Goal: Task Accomplishment & Management: Complete application form

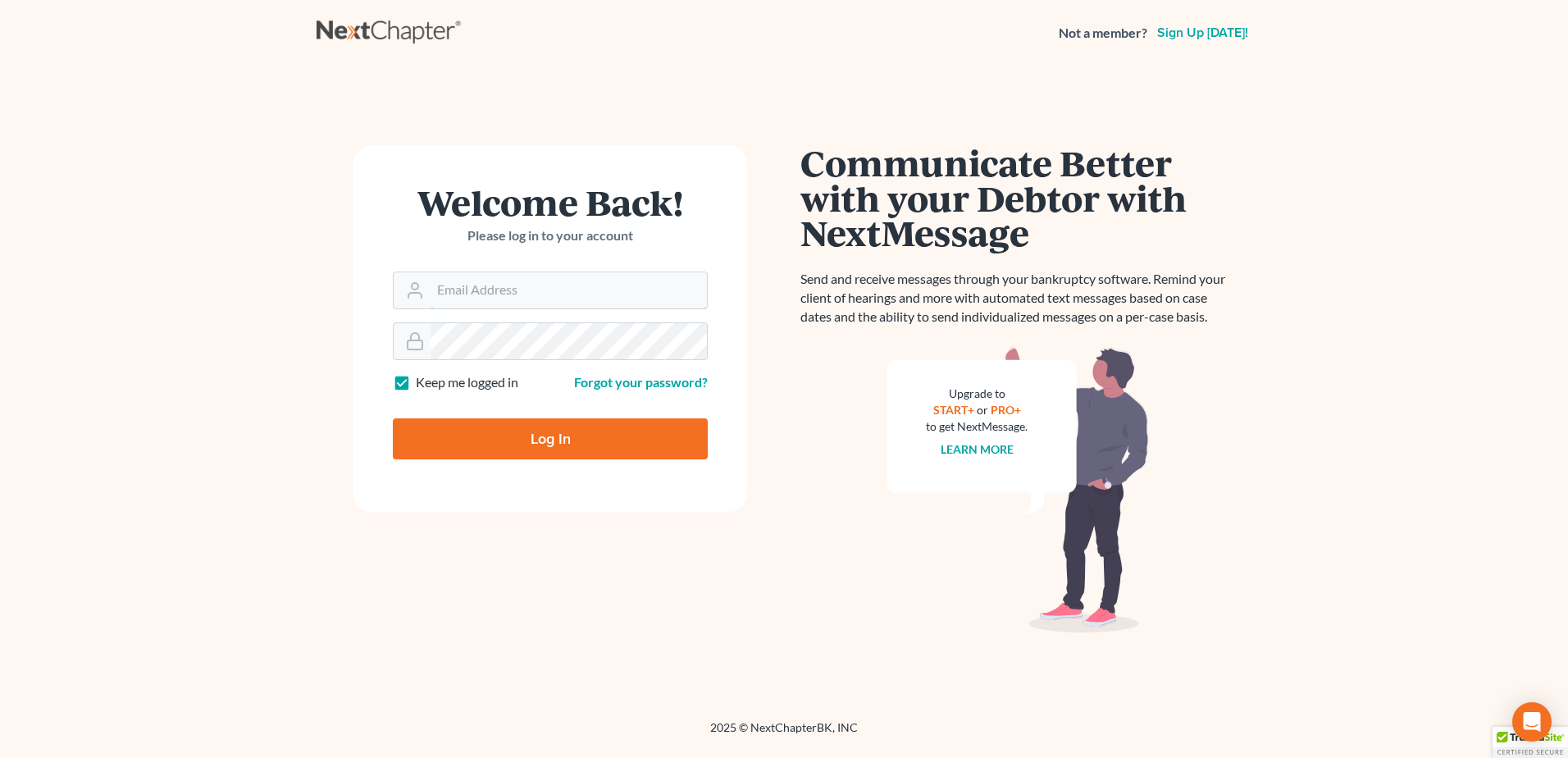
type input "mjones@jonesbankruptcy.com"
click at [535, 427] on input "Log In" at bounding box center [550, 438] width 315 height 41
type input "Thinking..."
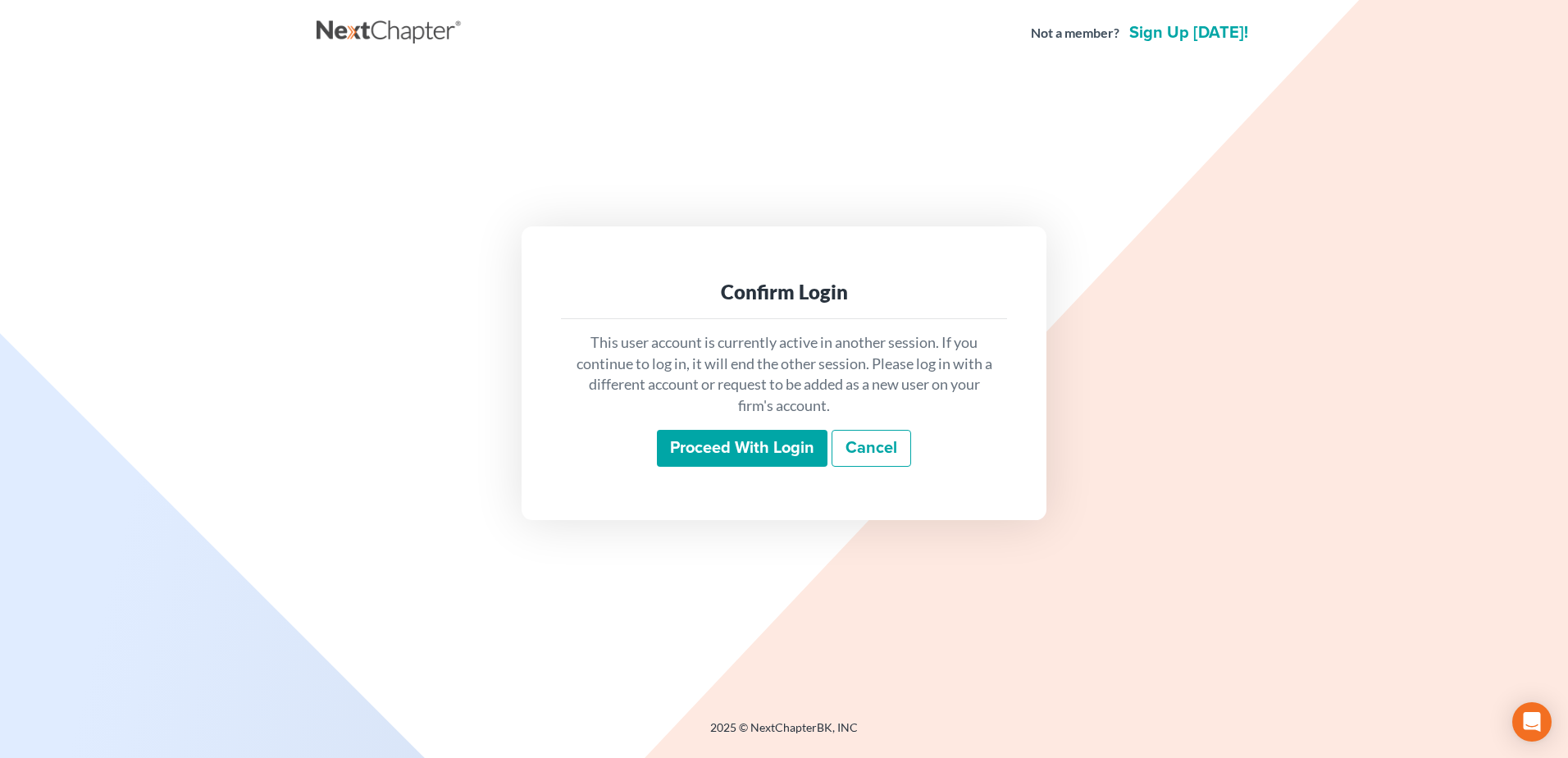
click at [731, 450] on input "Proceed with login" at bounding box center [742, 449] width 171 height 38
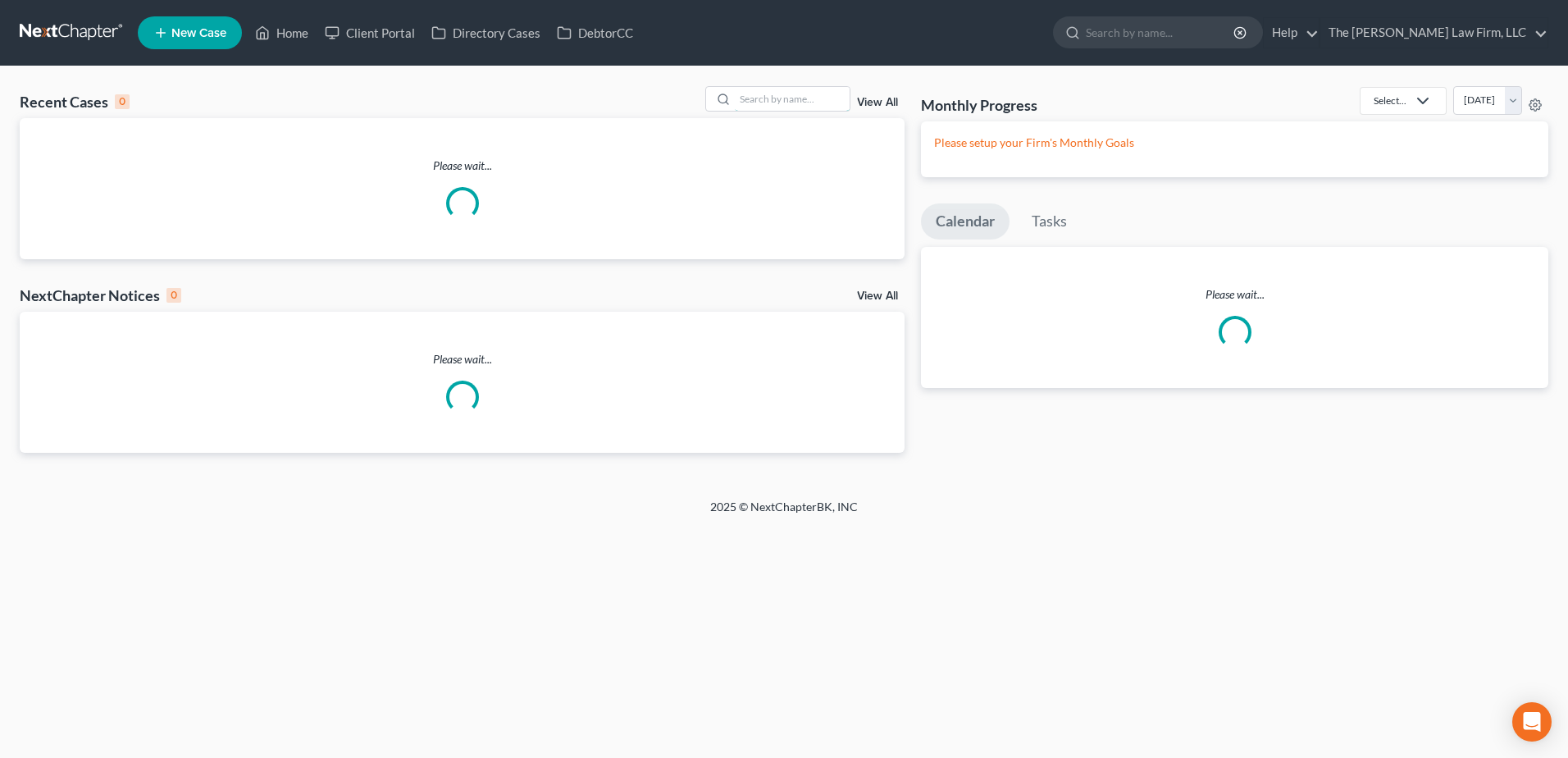
click at [763, 98] on input "search" at bounding box center [792, 98] width 115 height 23
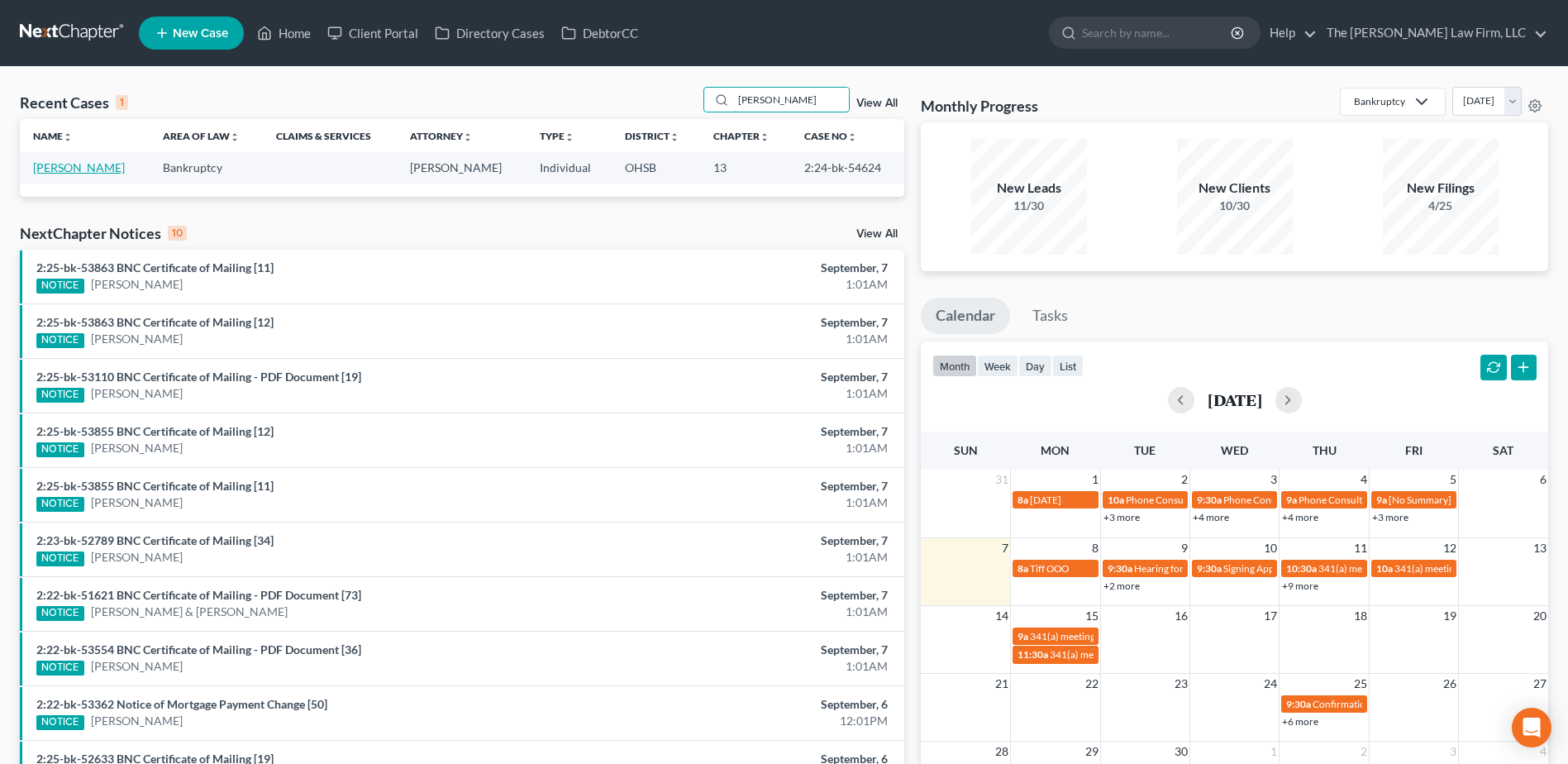
type input "rubbins"
click at [81, 161] on link "Rubbins, Tenille" at bounding box center [78, 167] width 92 height 14
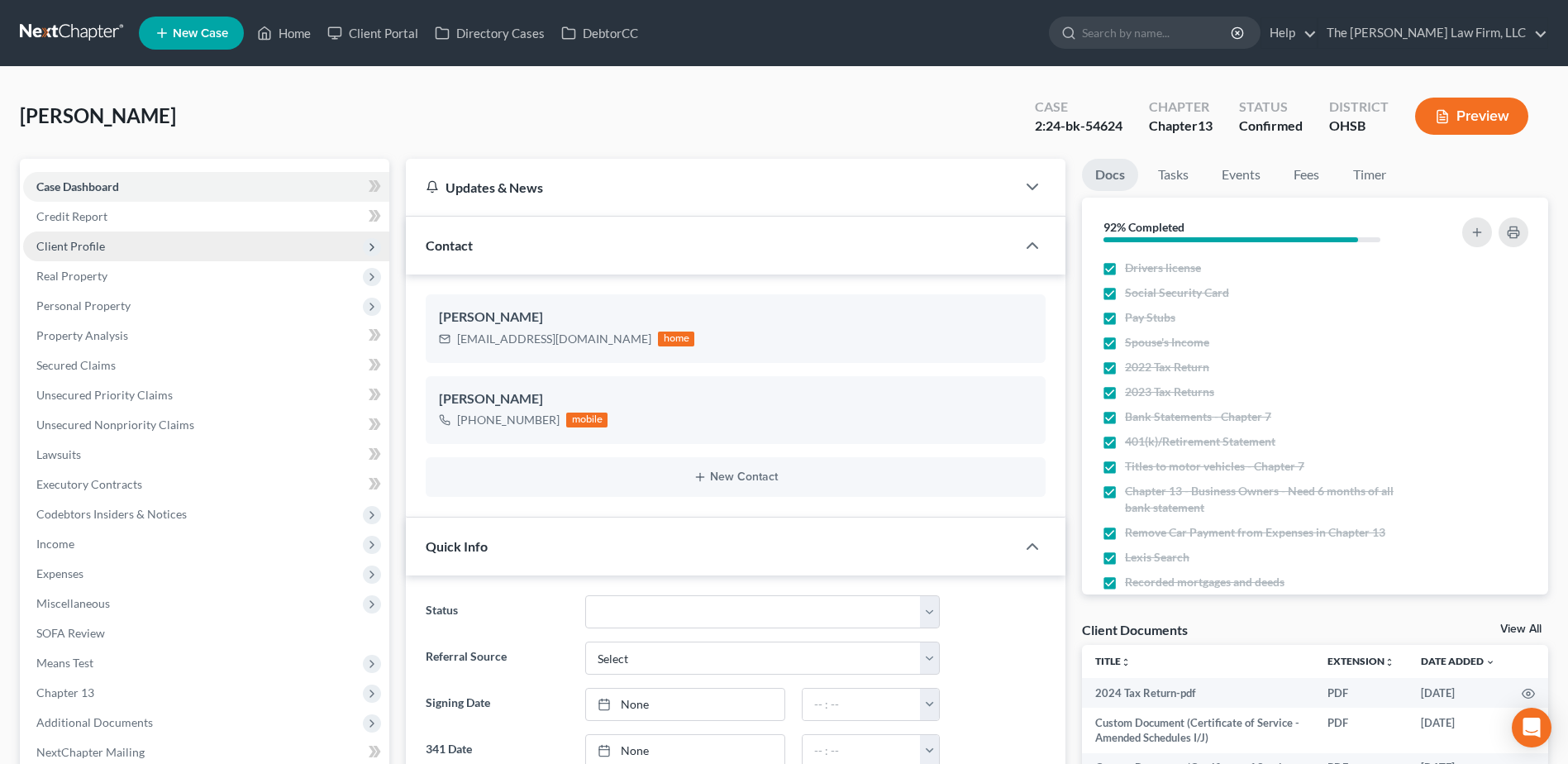
click at [66, 249] on span "Client Profile" at bounding box center [70, 245] width 68 height 14
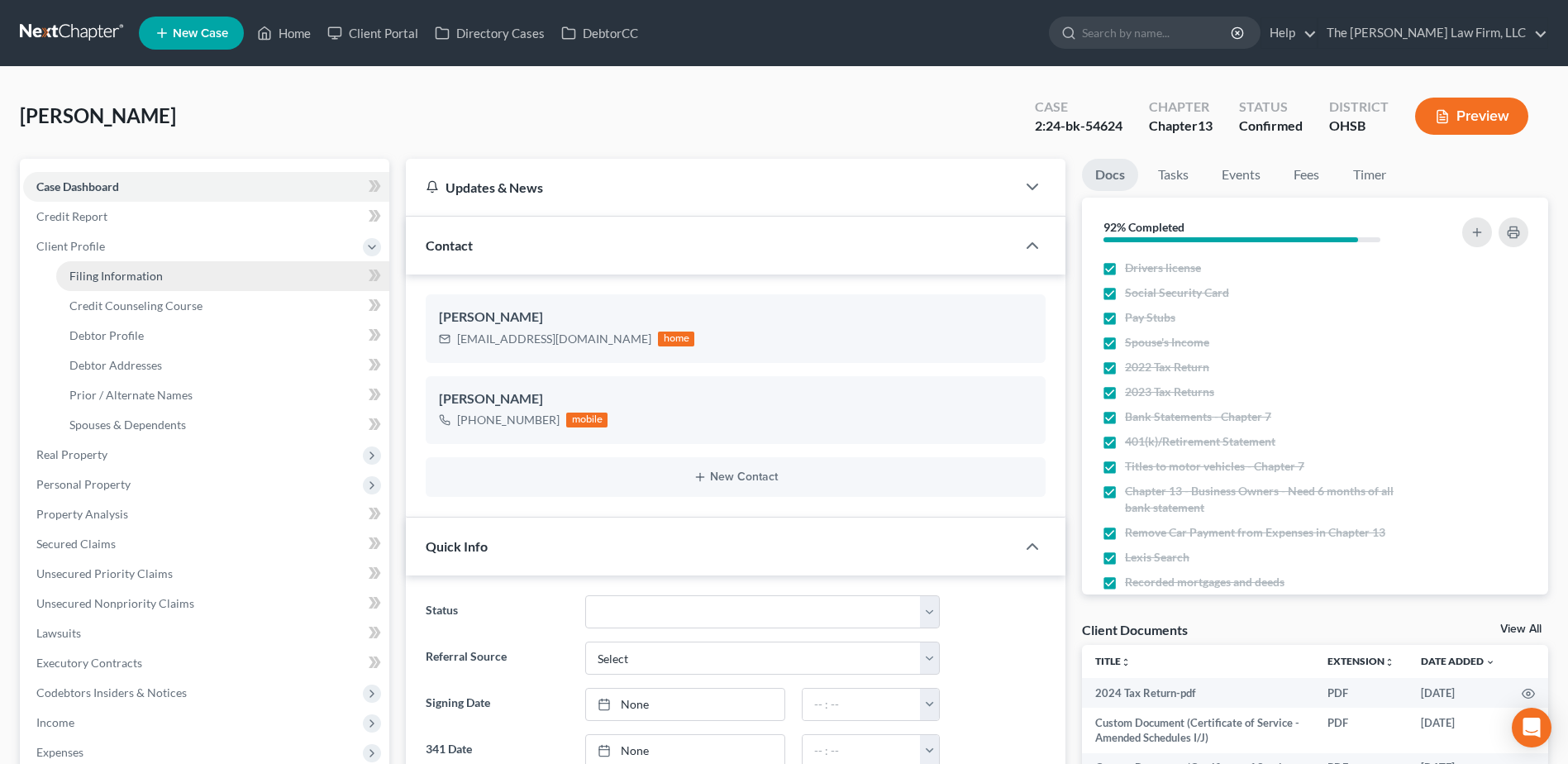
scroll to position [280, 0]
click at [92, 269] on span "Filing Information" at bounding box center [116, 275] width 94 height 14
select select "1"
select select "0"
select select "3"
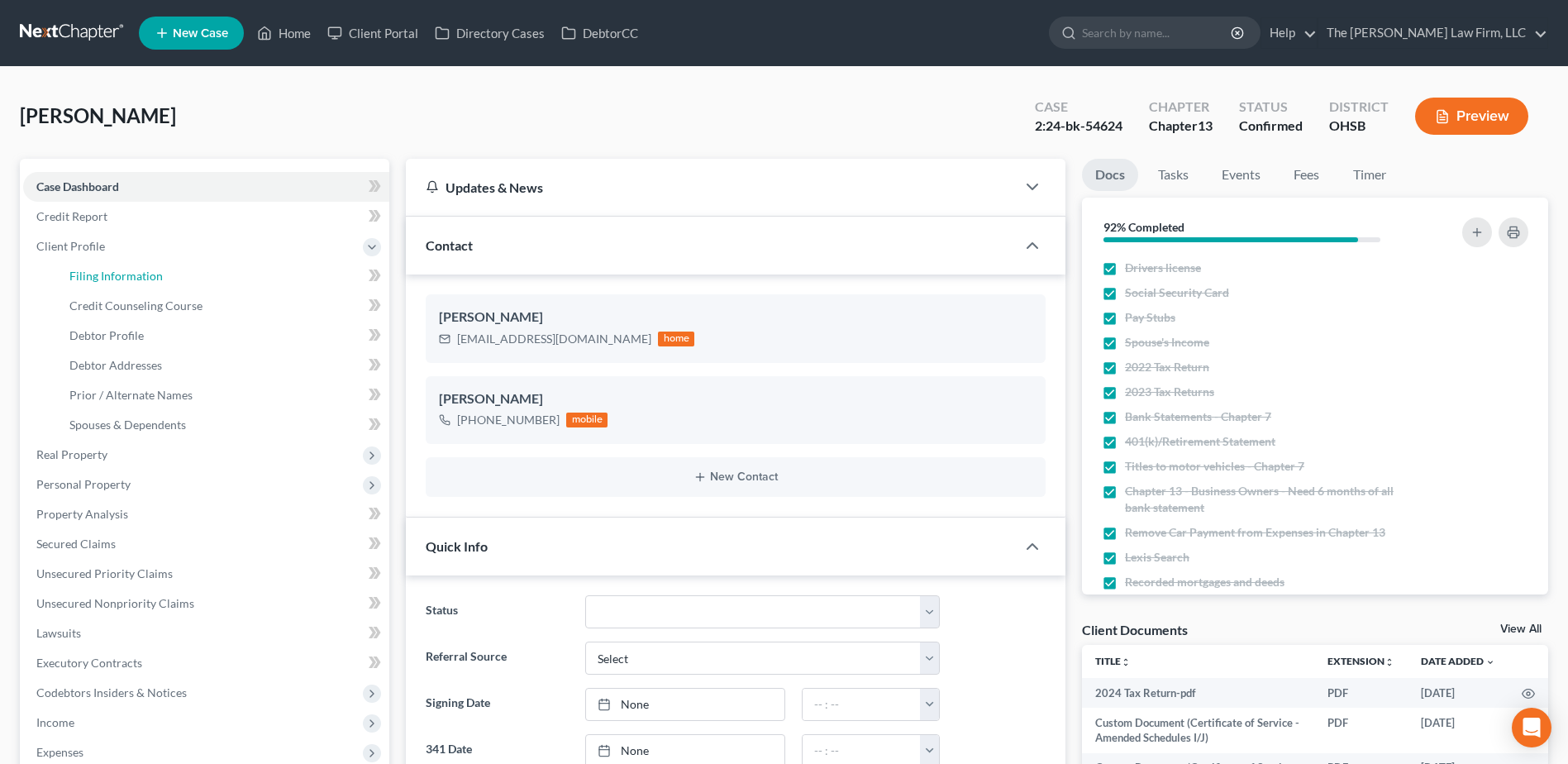
select select "36"
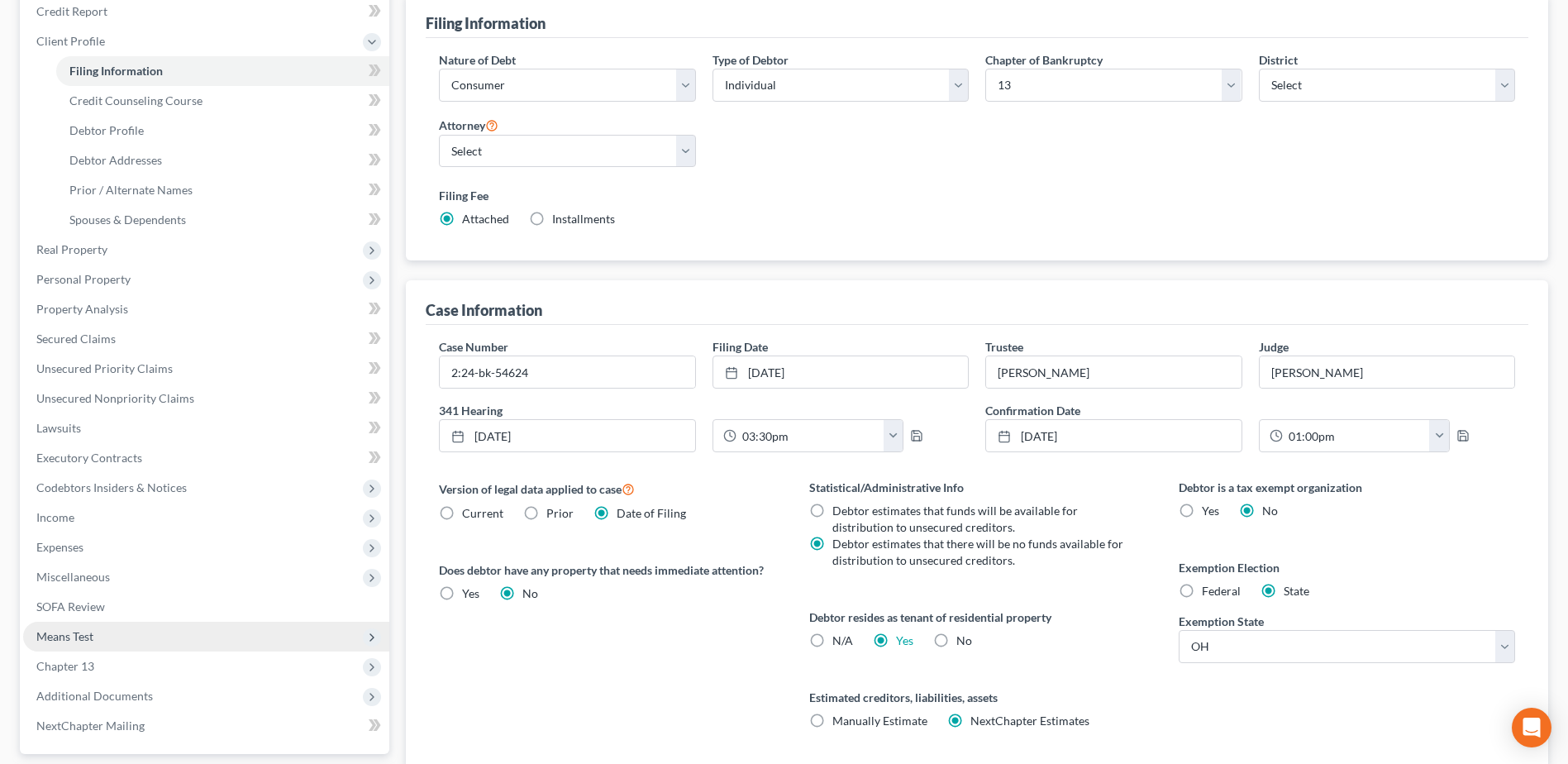
scroll to position [353, 0]
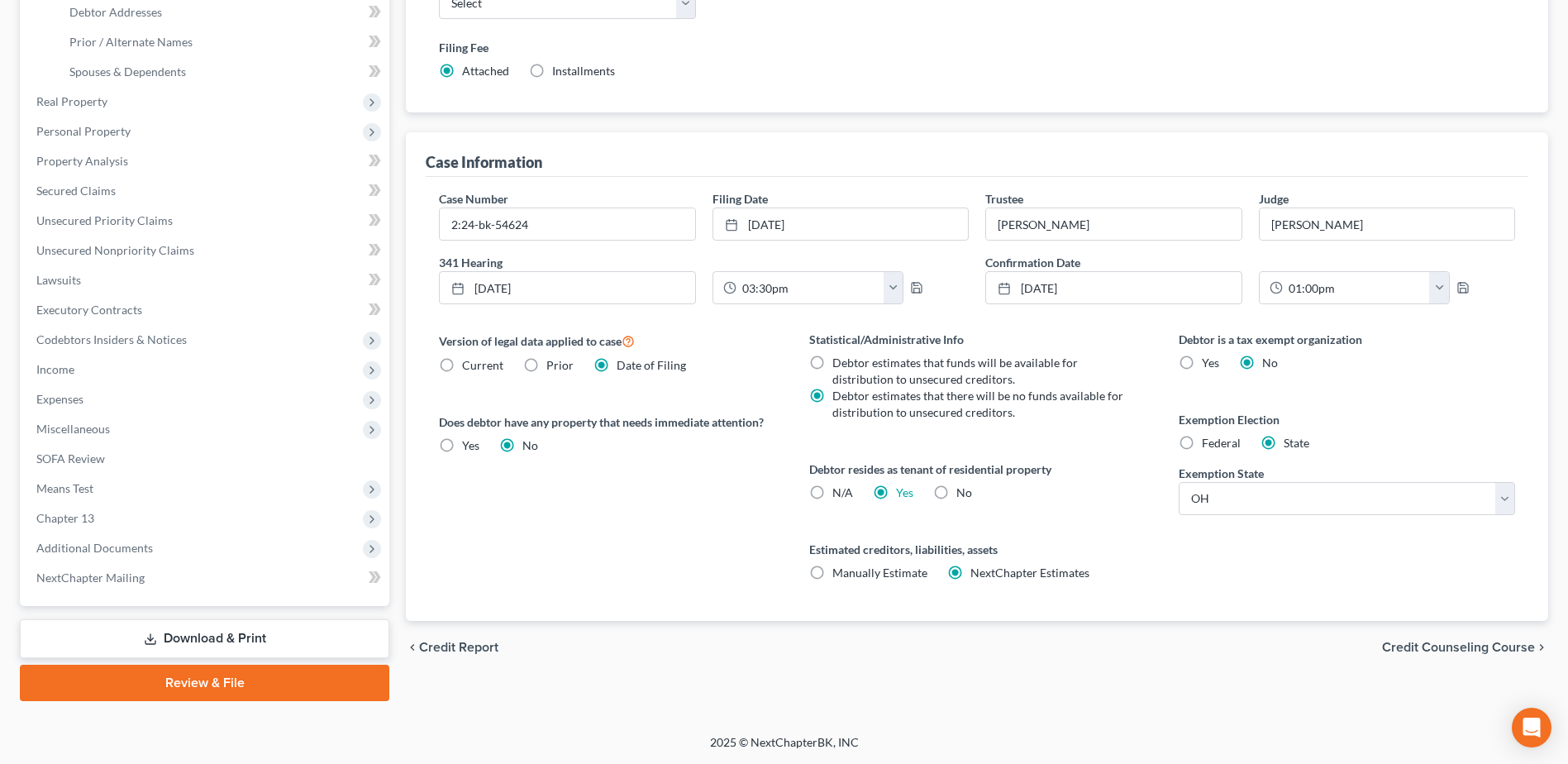
drag, startPoint x: 71, startPoint y: 539, endPoint x: 177, endPoint y: 574, distance: 111.6
click at [71, 539] on span "Additional Documents" at bounding box center [206, 548] width 366 height 30
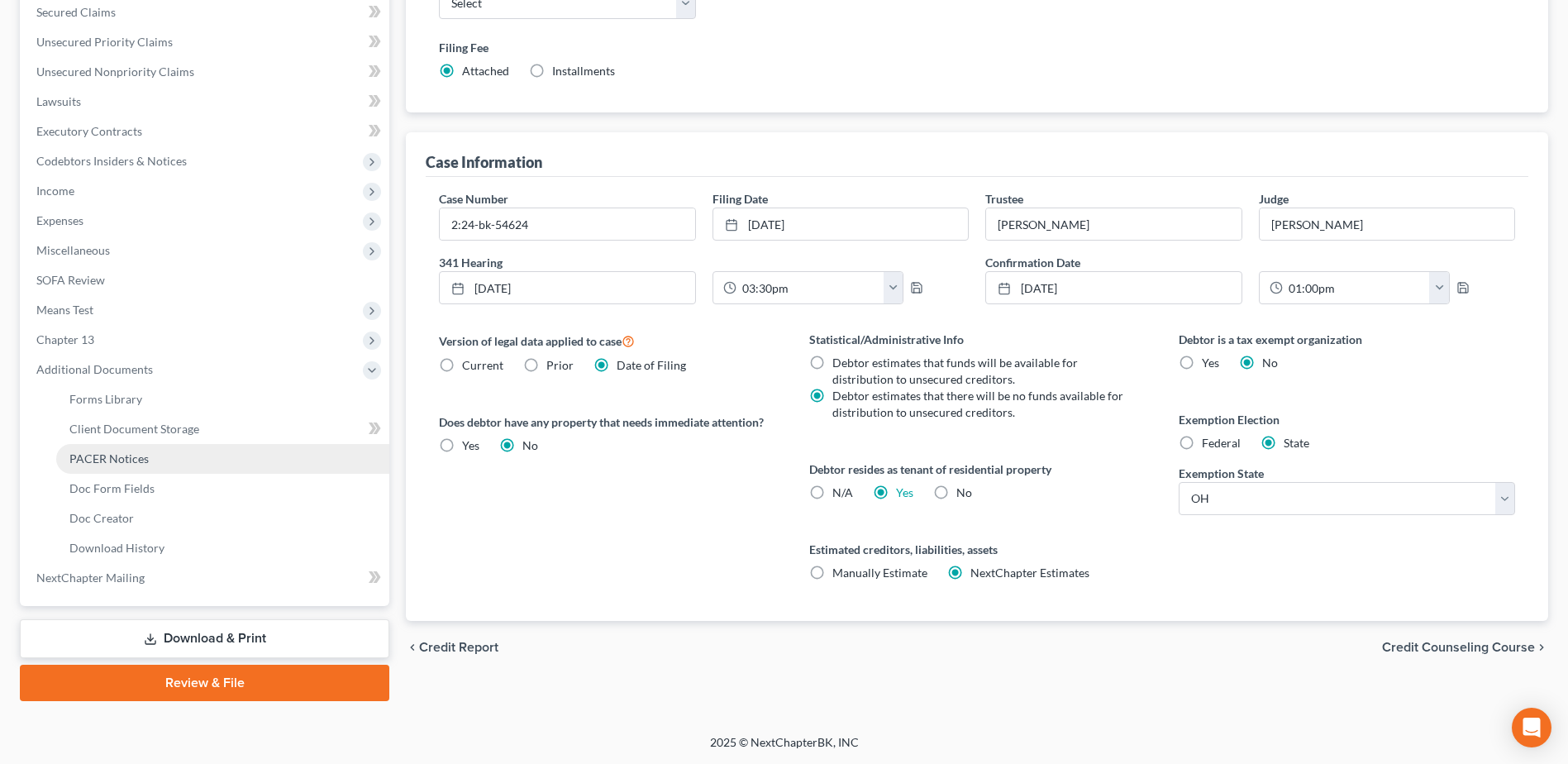
click at [110, 453] on span "PACER Notices" at bounding box center [108, 458] width 79 height 14
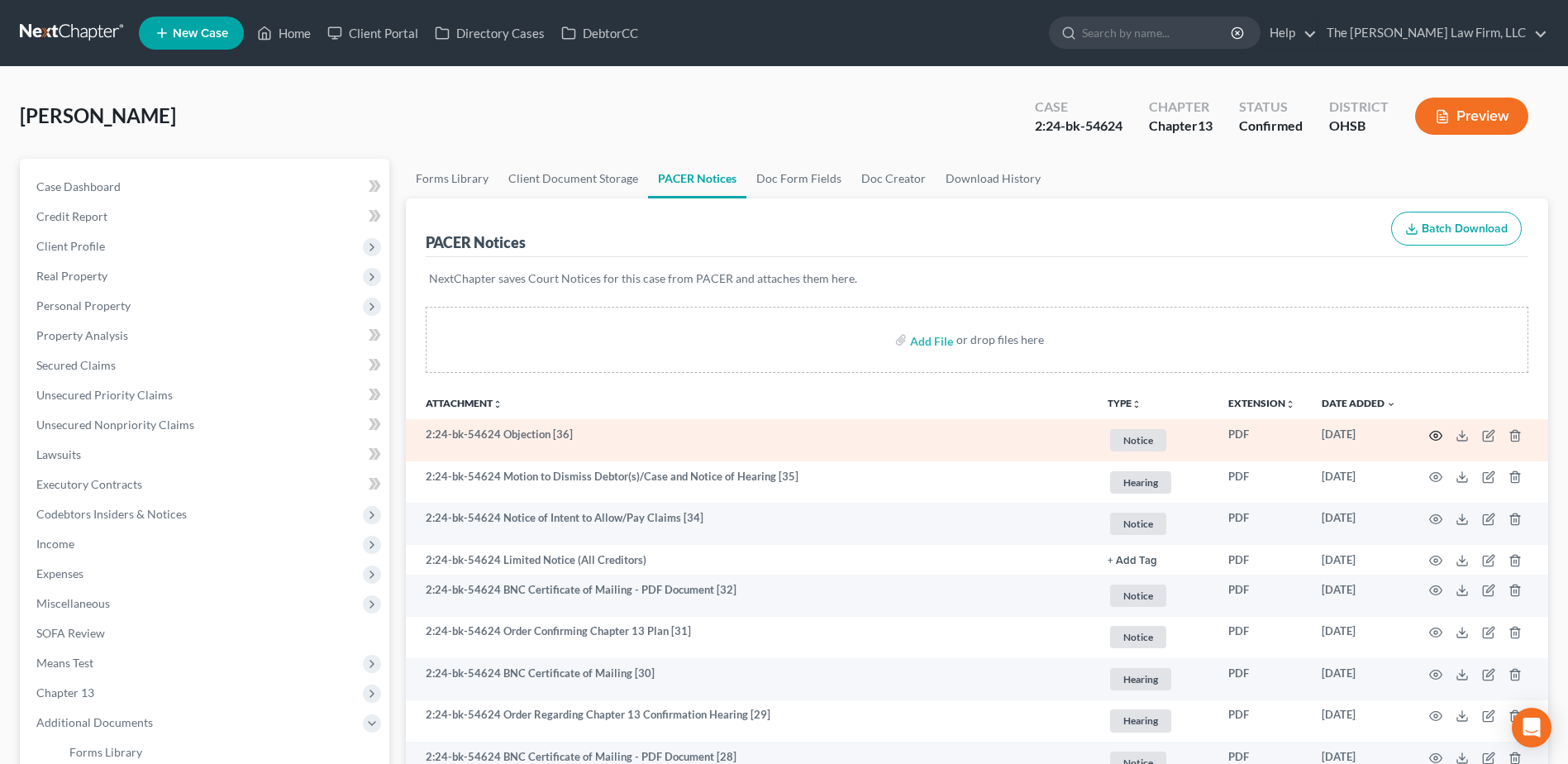
click at [1436, 440] on icon "button" at bounding box center [1437, 435] width 13 height 9
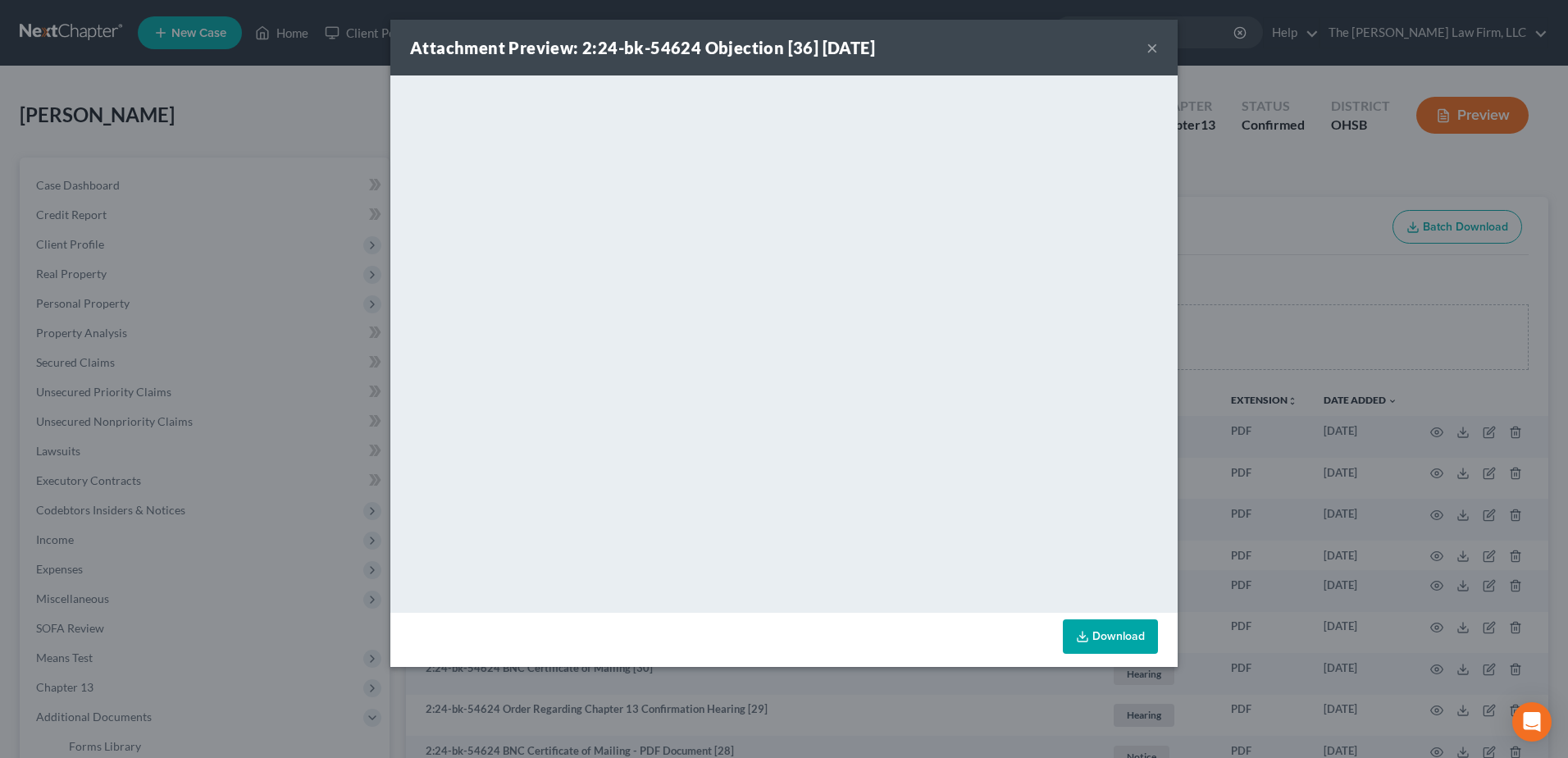
drag, startPoint x: 1144, startPoint y: 47, endPoint x: 1160, endPoint y: 40, distance: 17.5
click at [1149, 46] on div "Attachment Preview: 2:24-bk-54624 Objection [36] 08/10/2025 ×" at bounding box center [784, 48] width 788 height 56
click at [1153, 48] on button "×" at bounding box center [1152, 48] width 12 height 20
